Goal: Task Accomplishment & Management: Complete application form

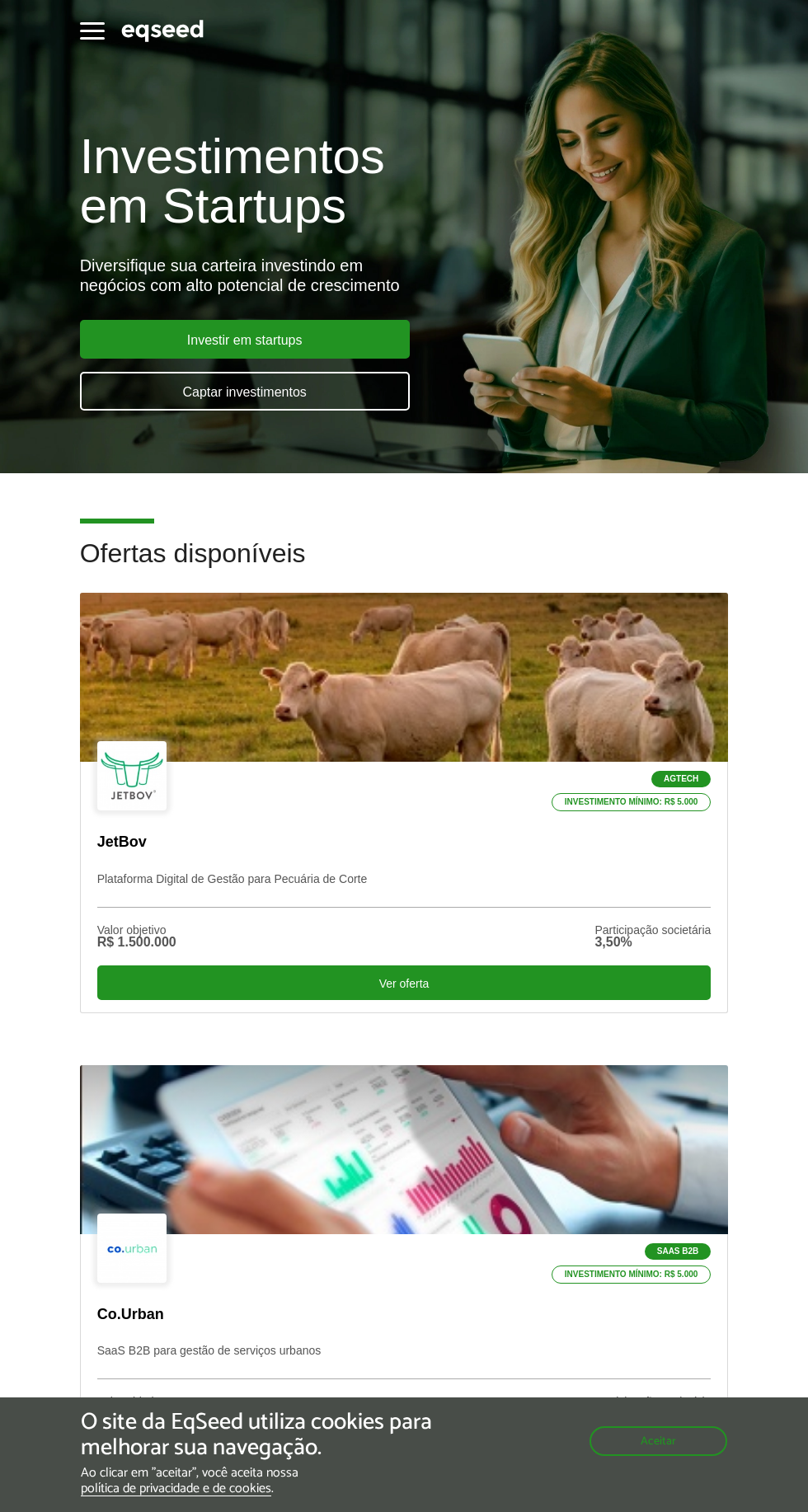
scroll to position [4, 0]
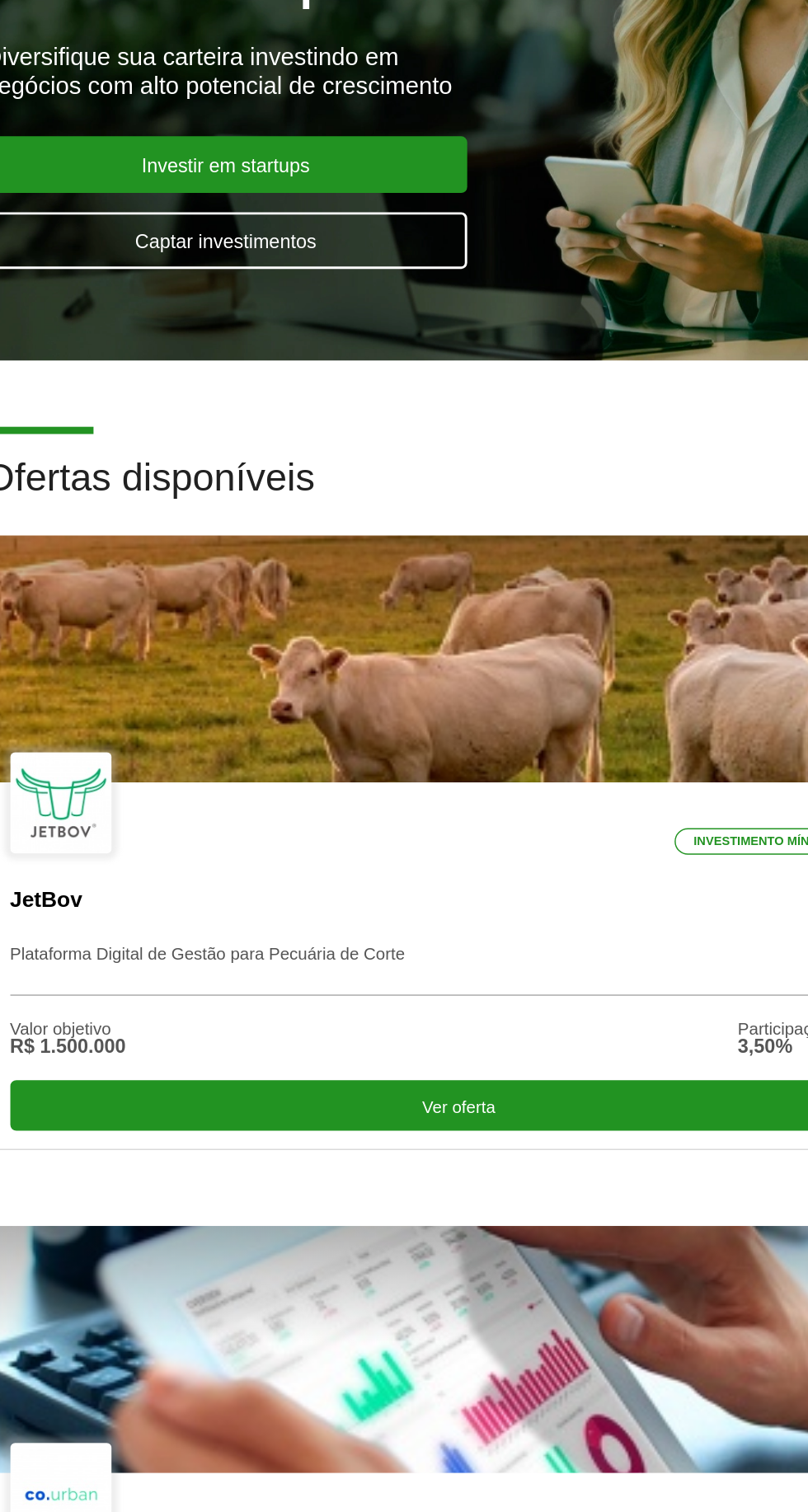
click at [213, 393] on link "Captar investimentos" at bounding box center [245, 387] width 330 height 39
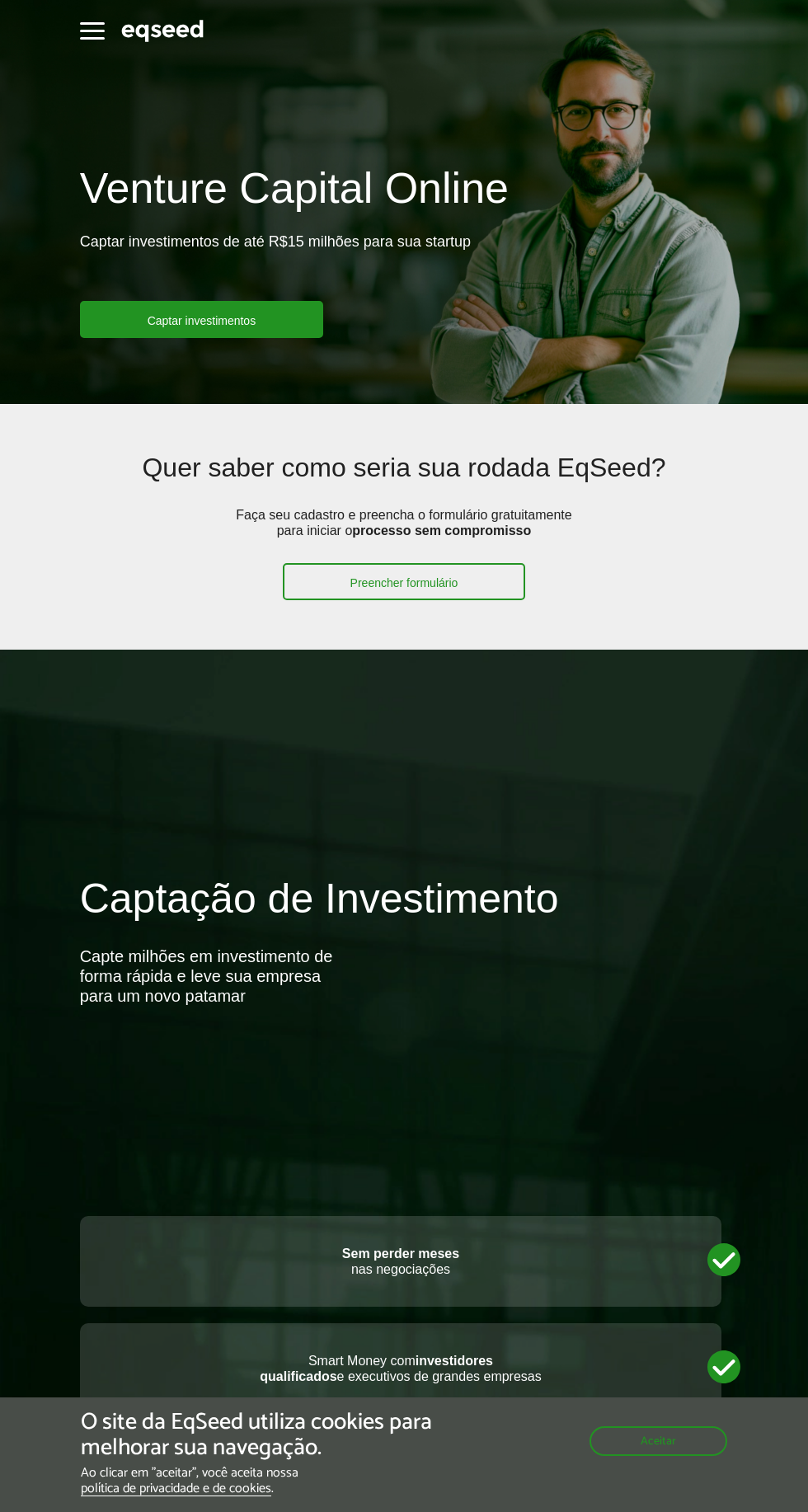
scroll to position [1, 0]
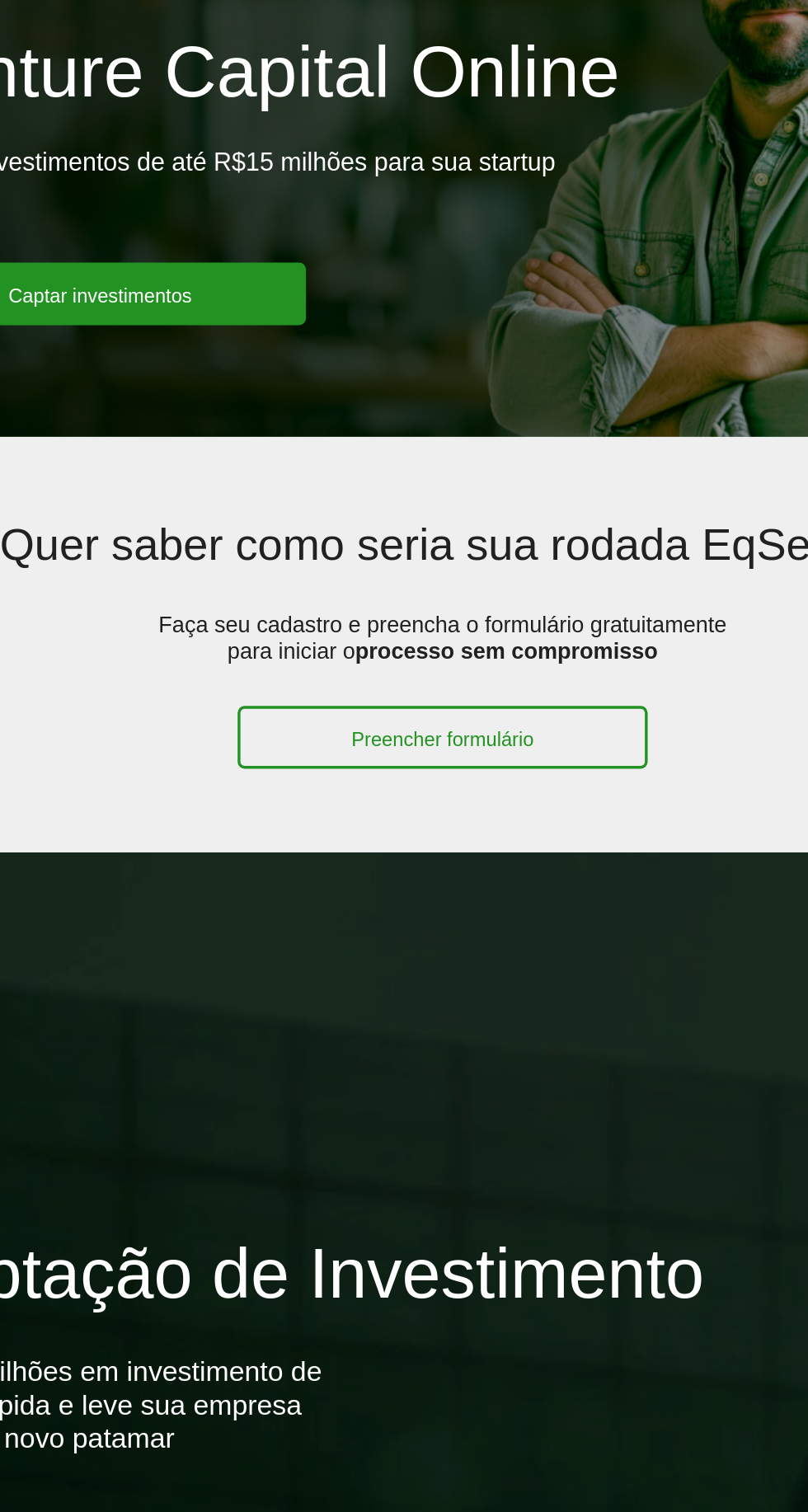
click at [221, 331] on link "Captar investimentos" at bounding box center [202, 318] width 244 height 37
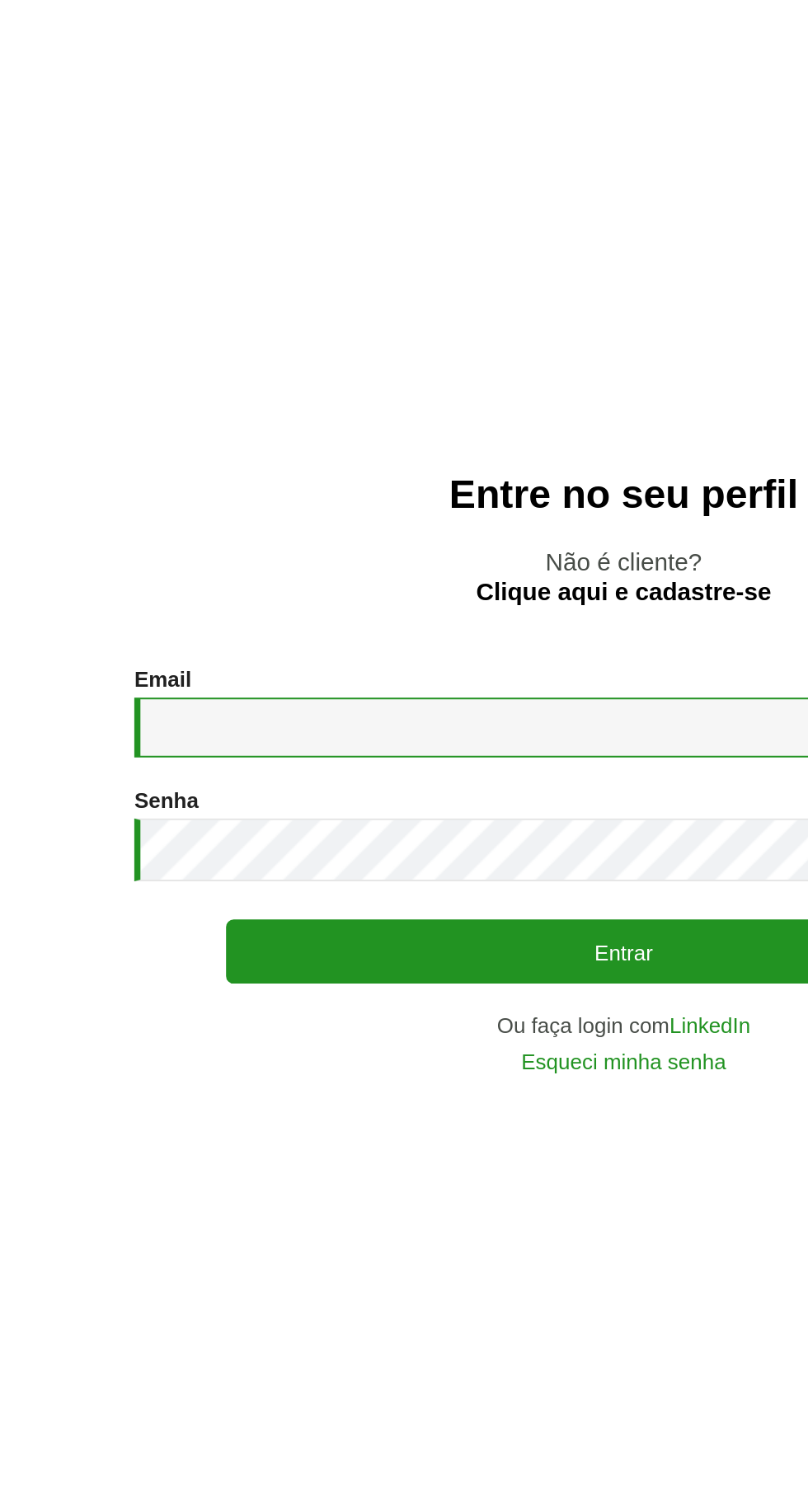
click at [183, 778] on input "Email *" at bounding box center [404, 762] width 528 height 32
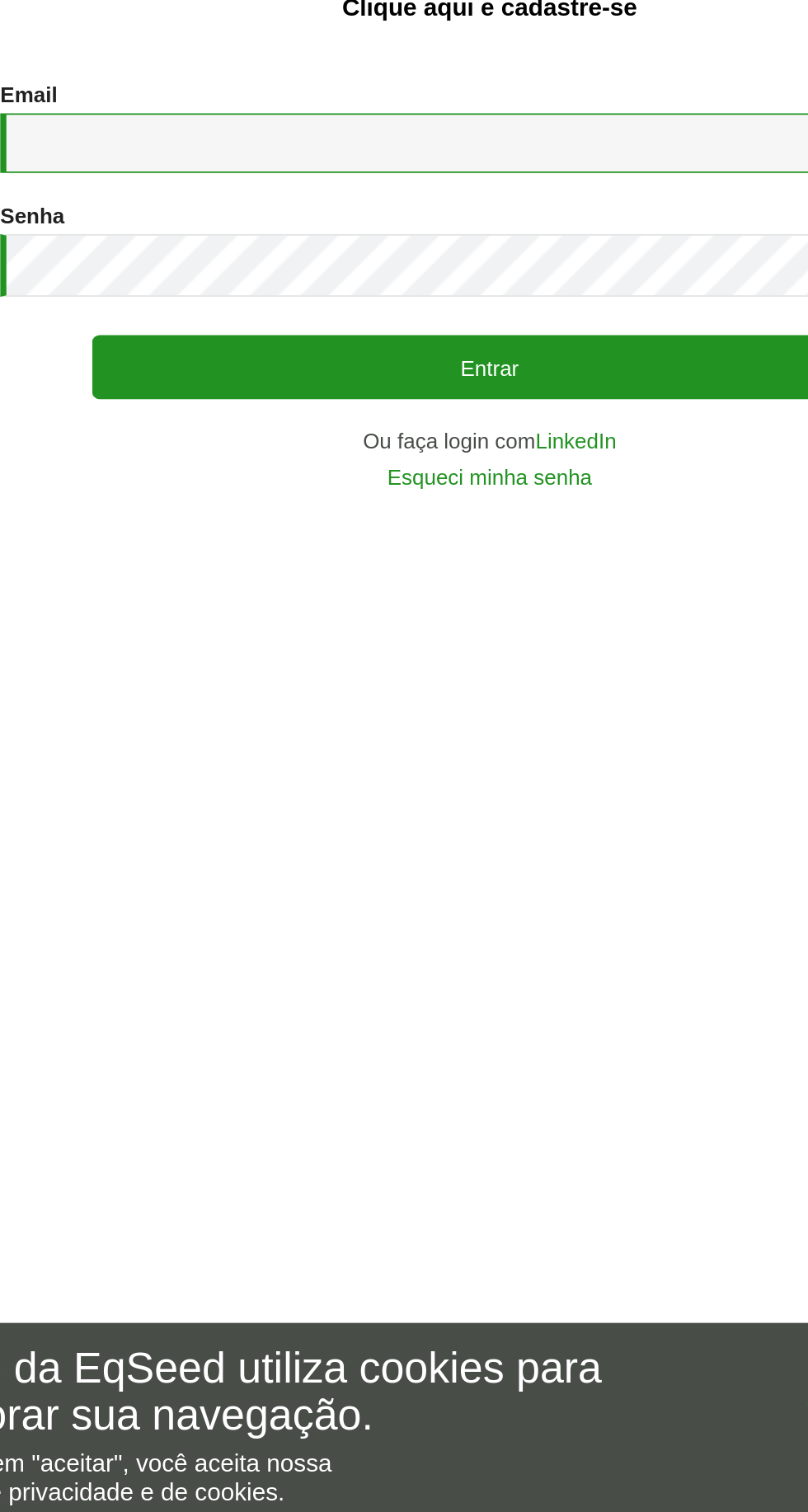
type input "**********"
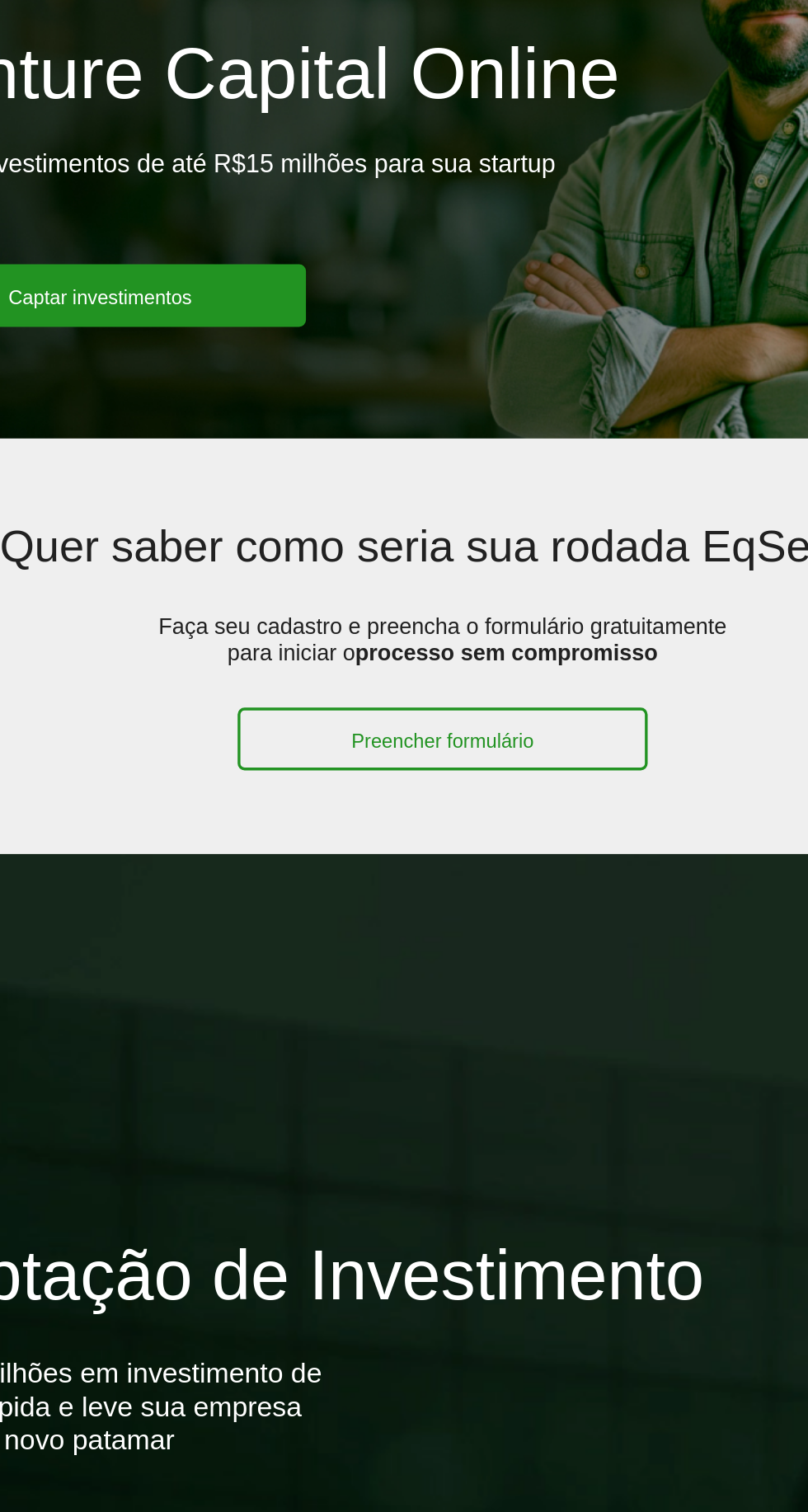
scroll to position [1, 0]
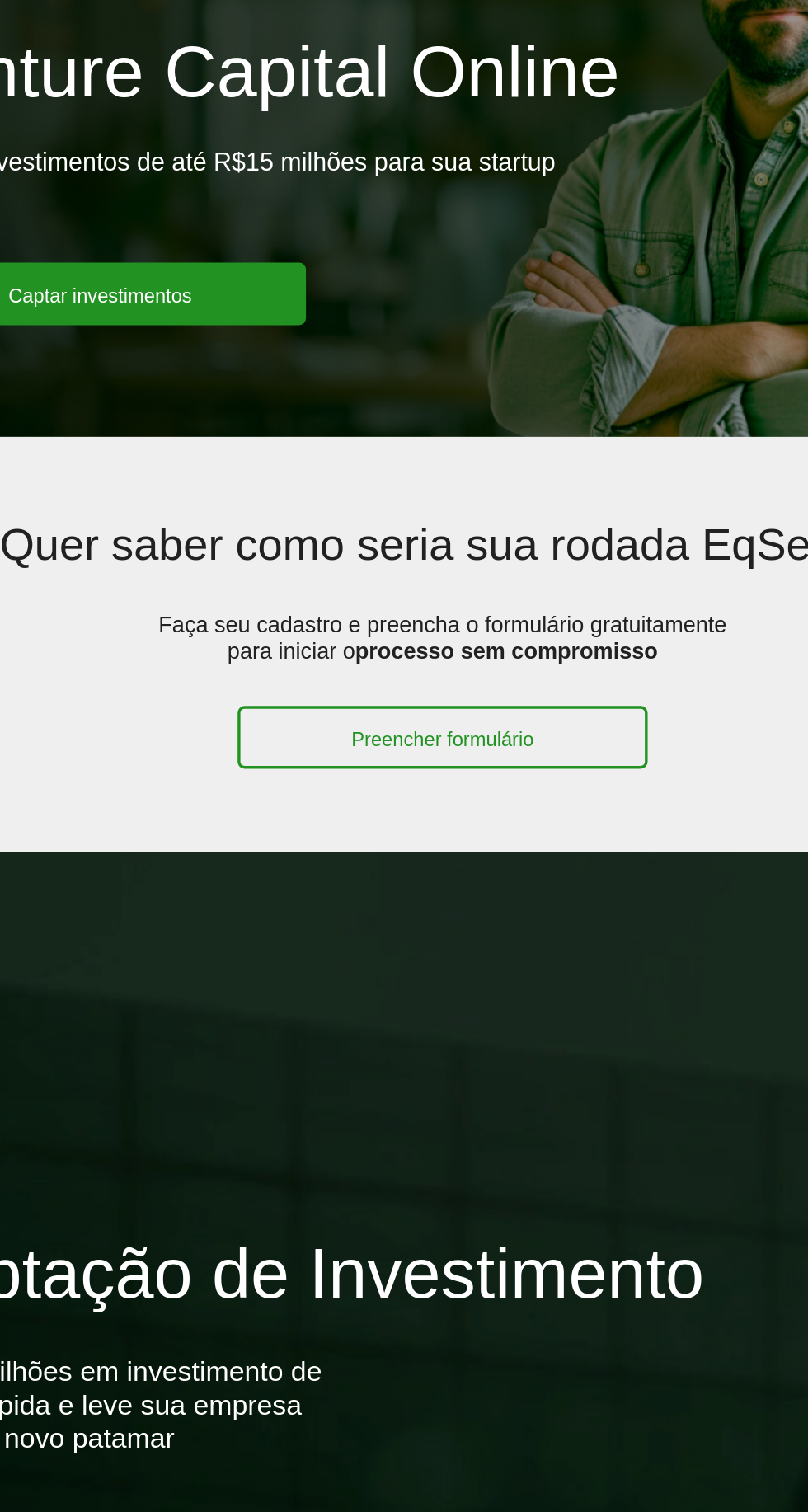
click at [197, 332] on link "Captar investimentos" at bounding box center [202, 318] width 244 height 37
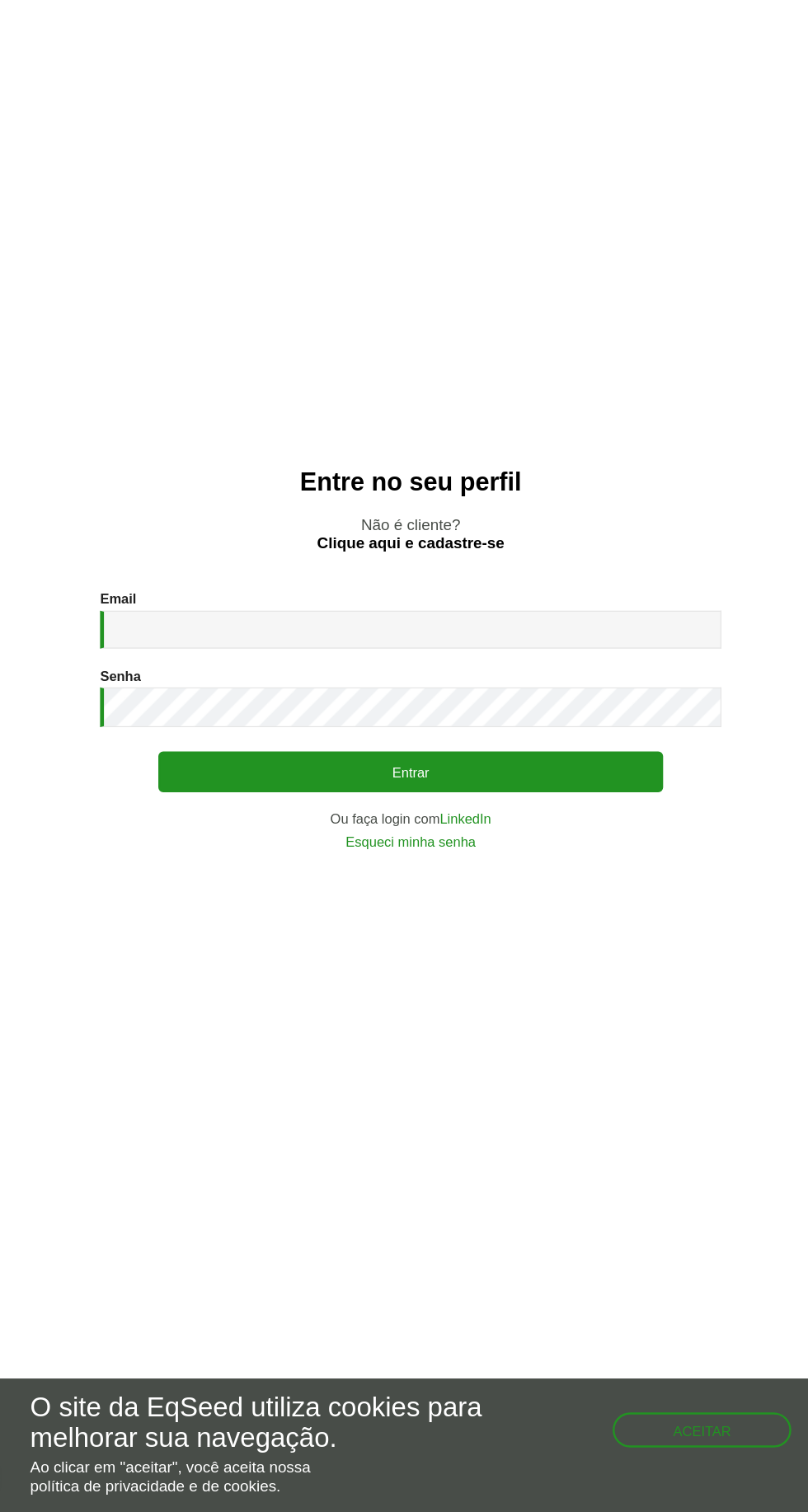
scroll to position [45, 0]
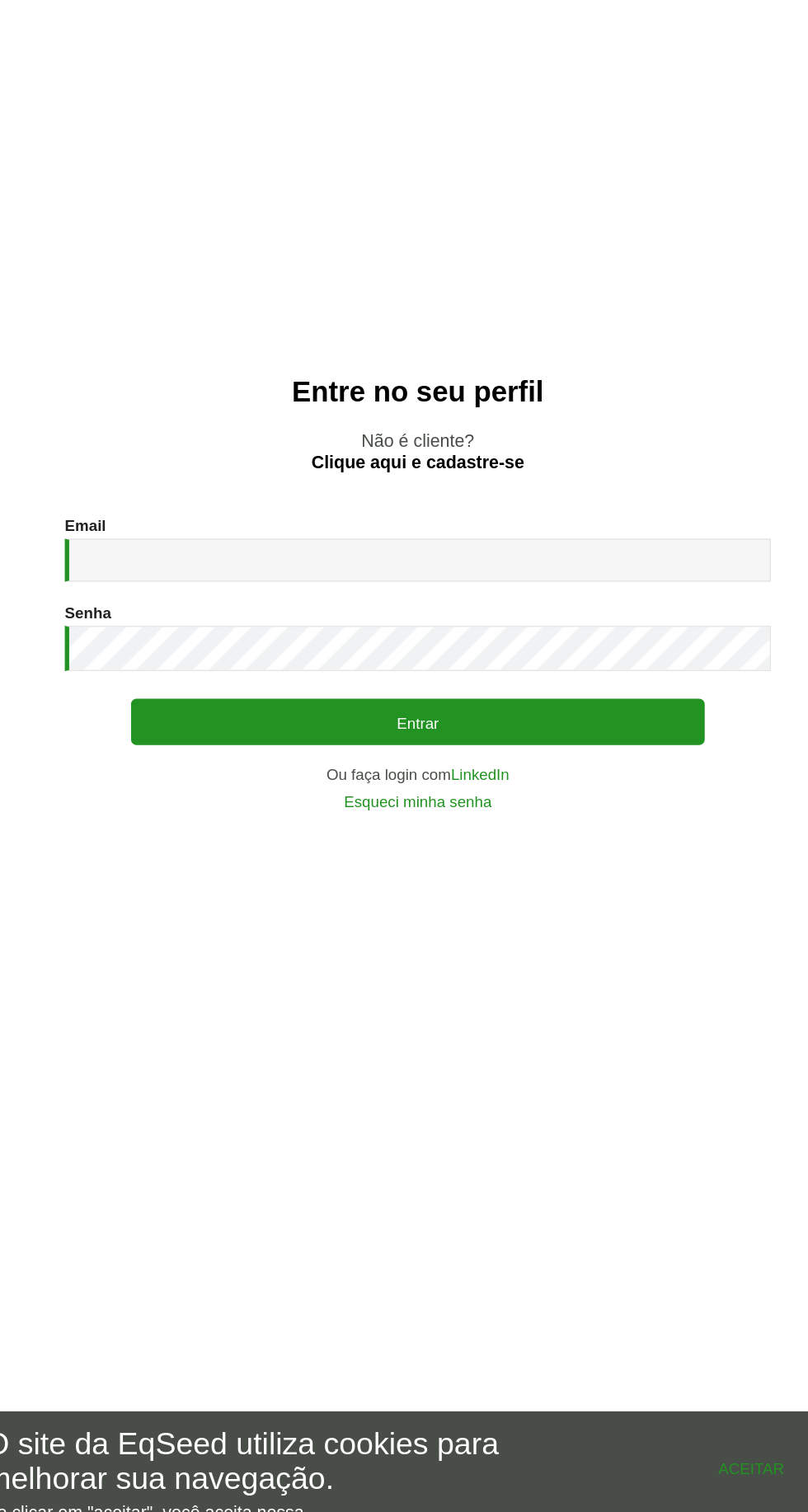
click at [671, 1435] on button "Aceitar" at bounding box center [653, 1440] width 148 height 27
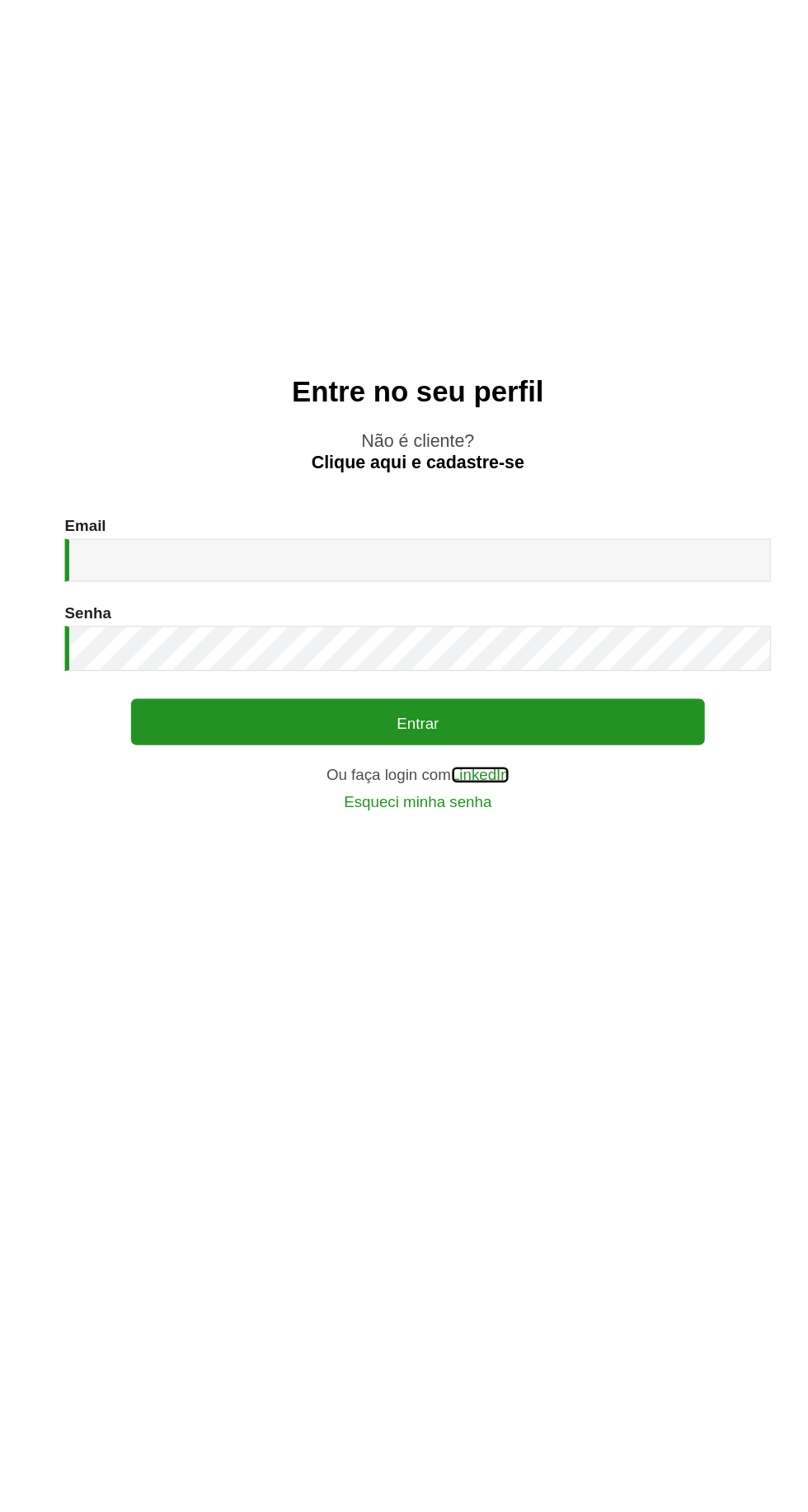
click at [466, 929] on link "LinkedIn" at bounding box center [451, 922] width 44 height 11
click at [457, 929] on link "LinkedIn" at bounding box center [451, 922] width 44 height 11
click at [463, 929] on link "LinkedIn" at bounding box center [451, 922] width 44 height 11
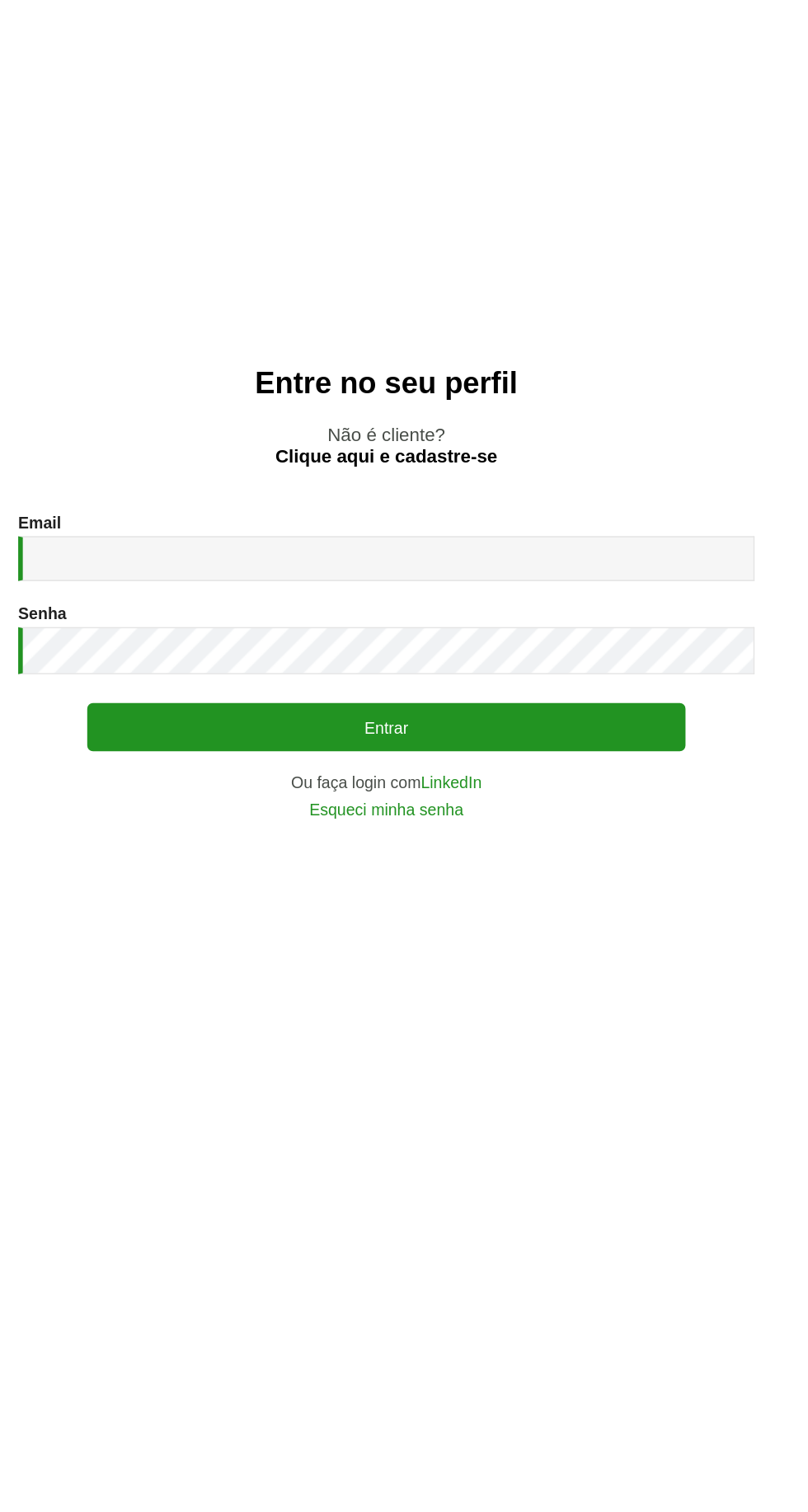
scroll to position [45, 0]
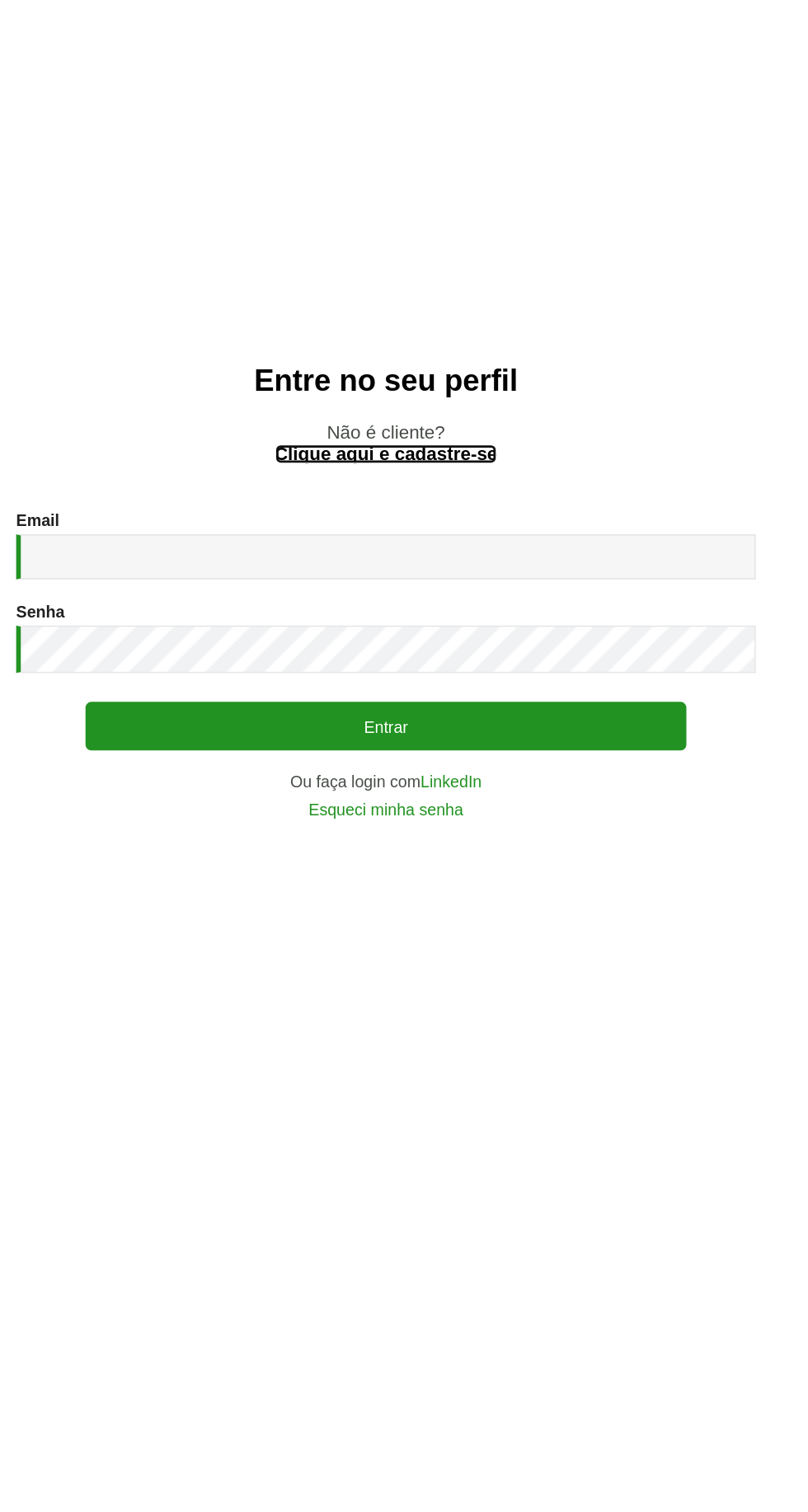
click at [355, 696] on link "Clique aqui e cadastre-se" at bounding box center [404, 688] width 159 height 13
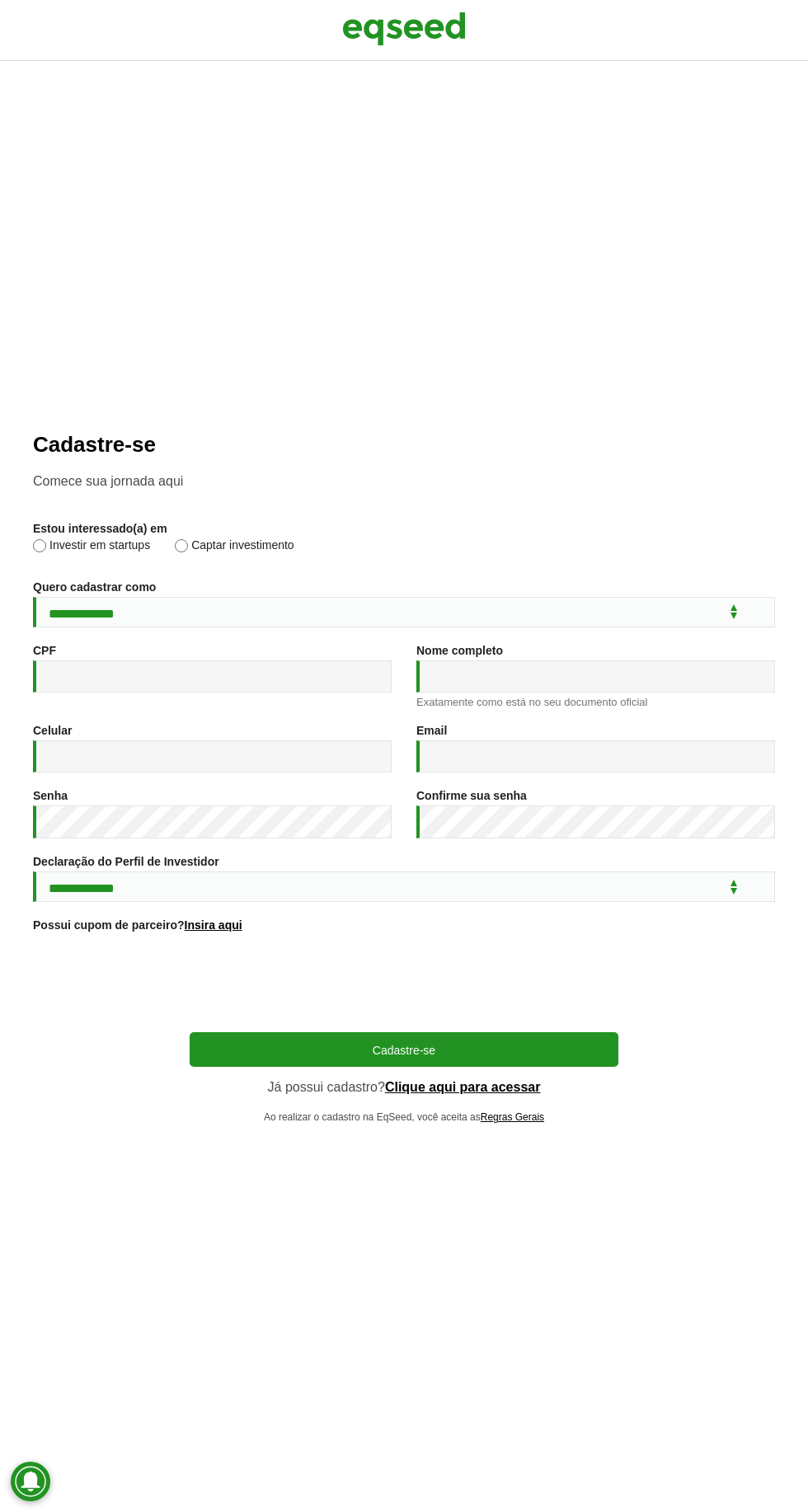
click at [0, 666] on div "**********" at bounding box center [404, 787] width 808 height 1451
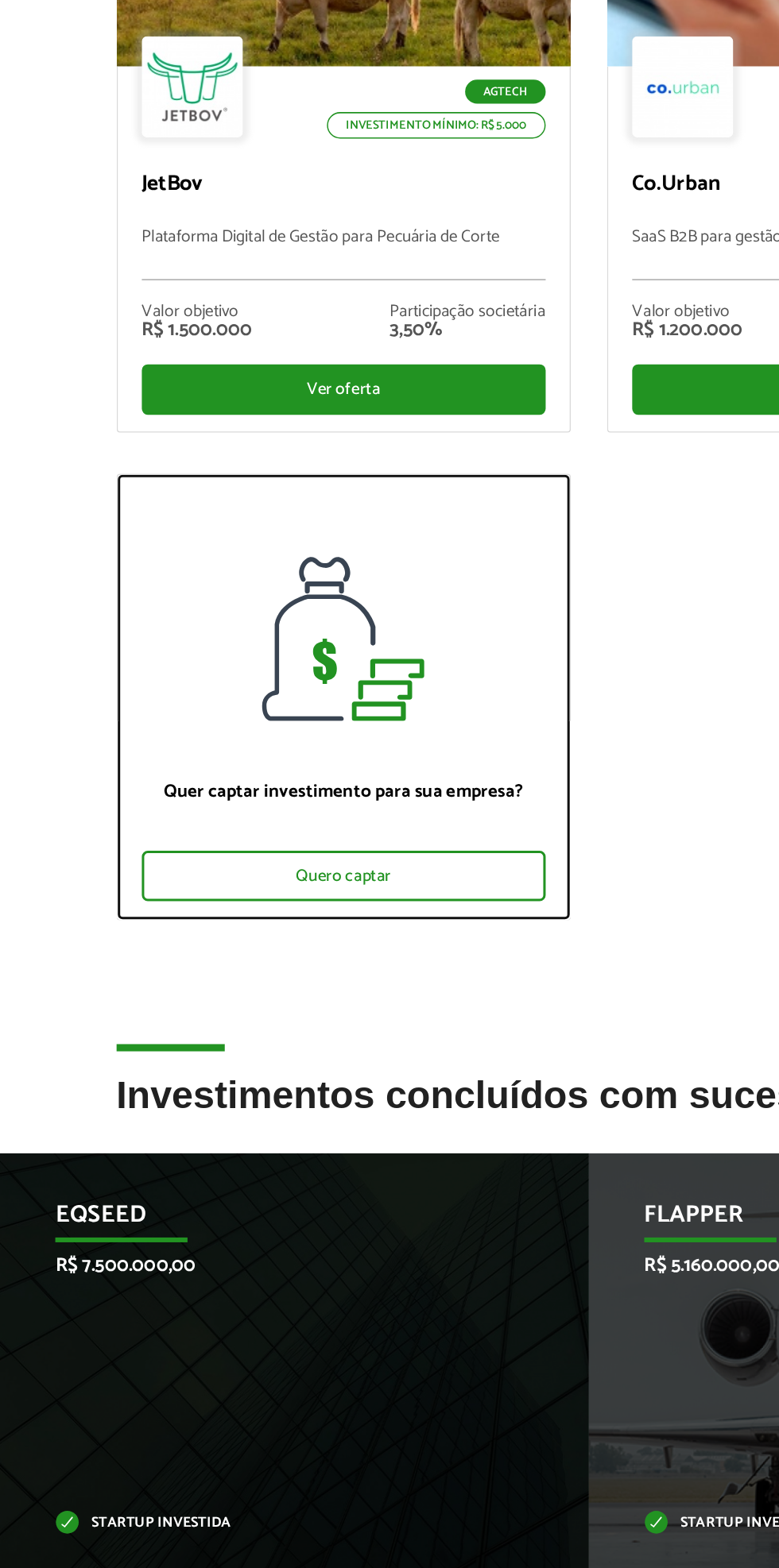
click at [290, 882] on div "Quero captar" at bounding box center [228, 877] width 267 height 33
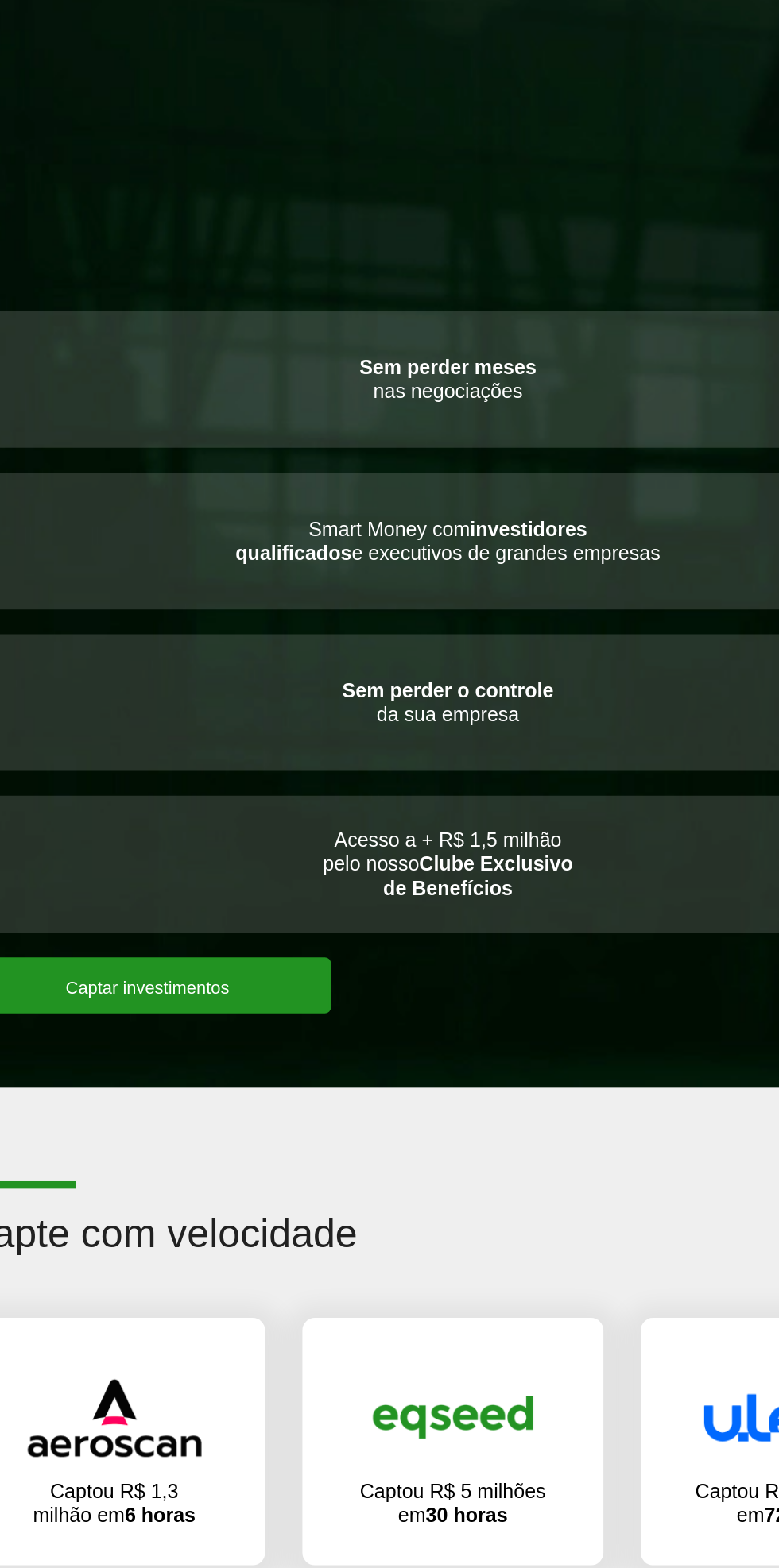
scroll to position [444, 0]
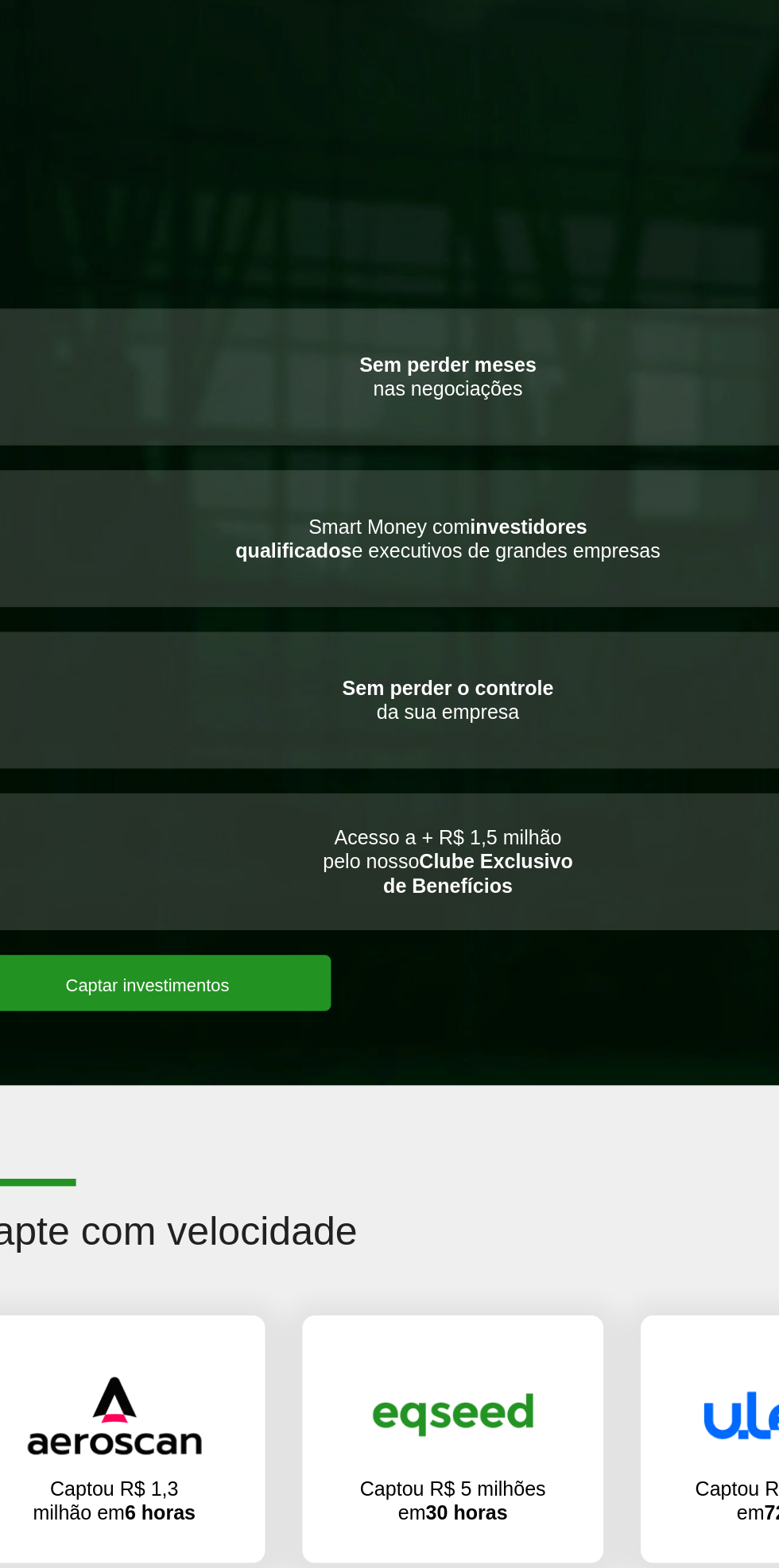
click at [155, 1179] on link "Captar investimentos" at bounding box center [194, 1194] width 235 height 36
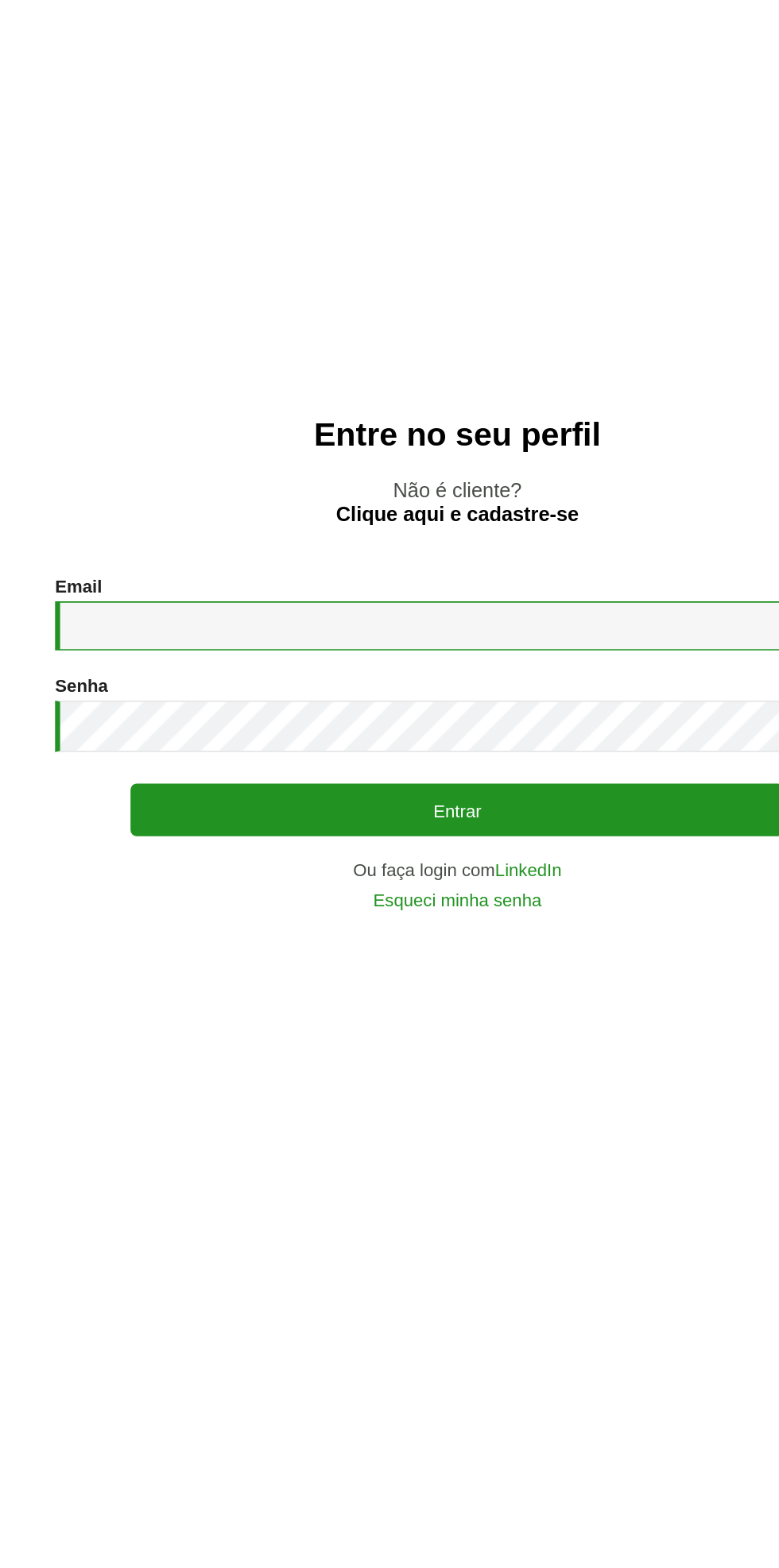
click at [173, 805] on input "Email *" at bounding box center [390, 789] width 509 height 31
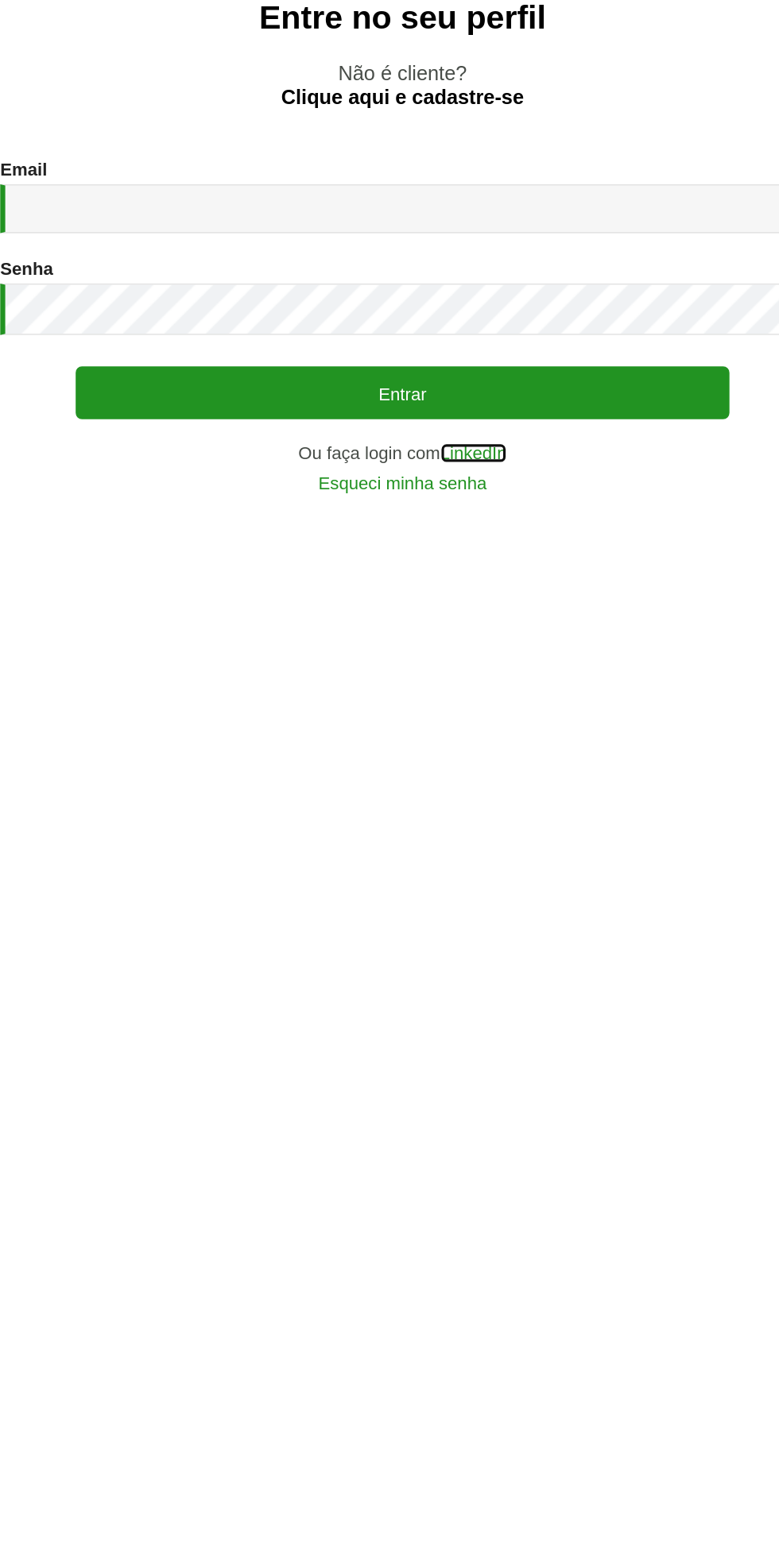
click at [428, 950] on link "LinkedIn" at bounding box center [434, 944] width 42 height 11
